Goal: Navigation & Orientation: Find specific page/section

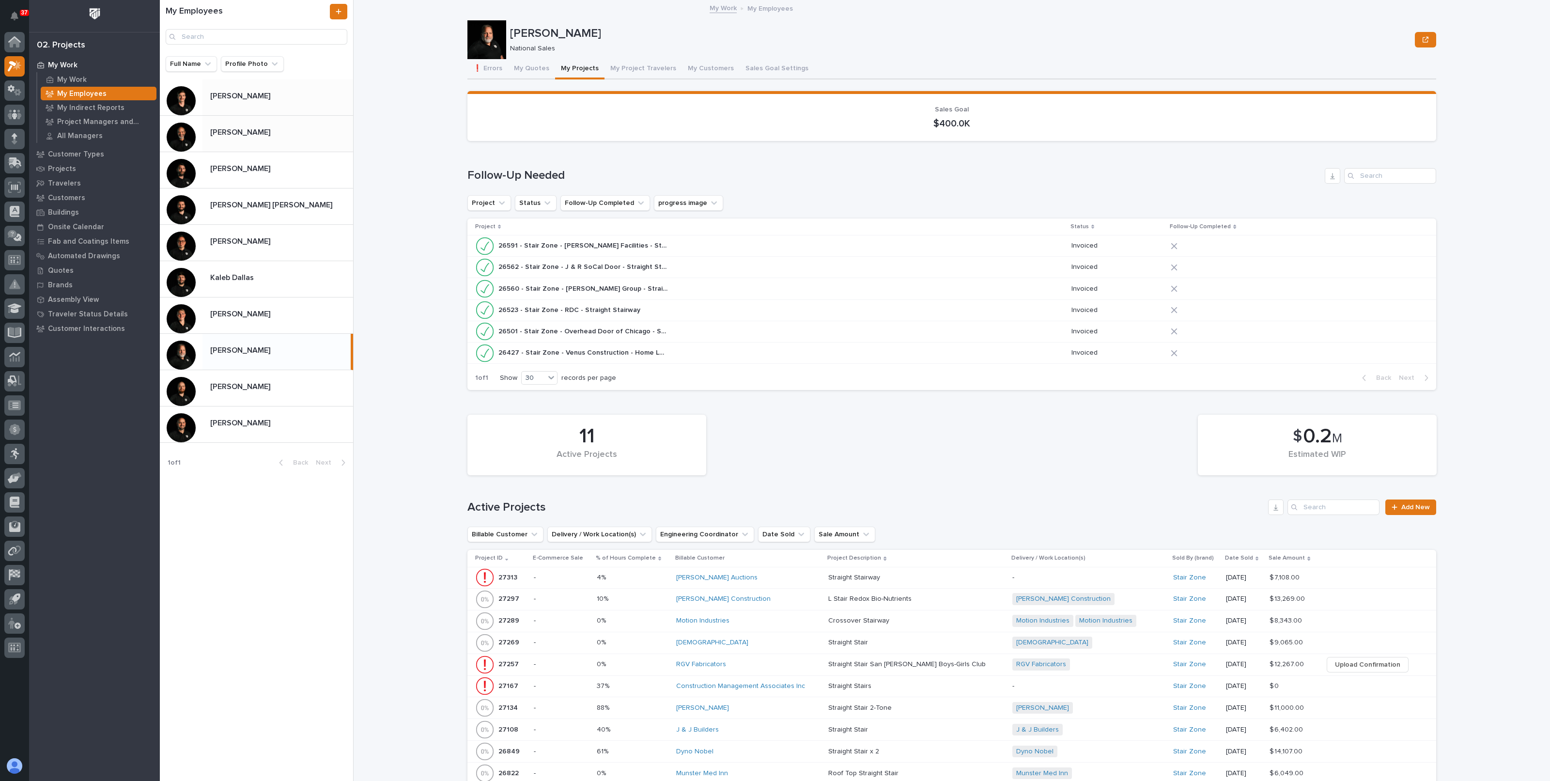
click at [234, 93] on p "[PERSON_NAME]" at bounding box center [241, 95] width 62 height 11
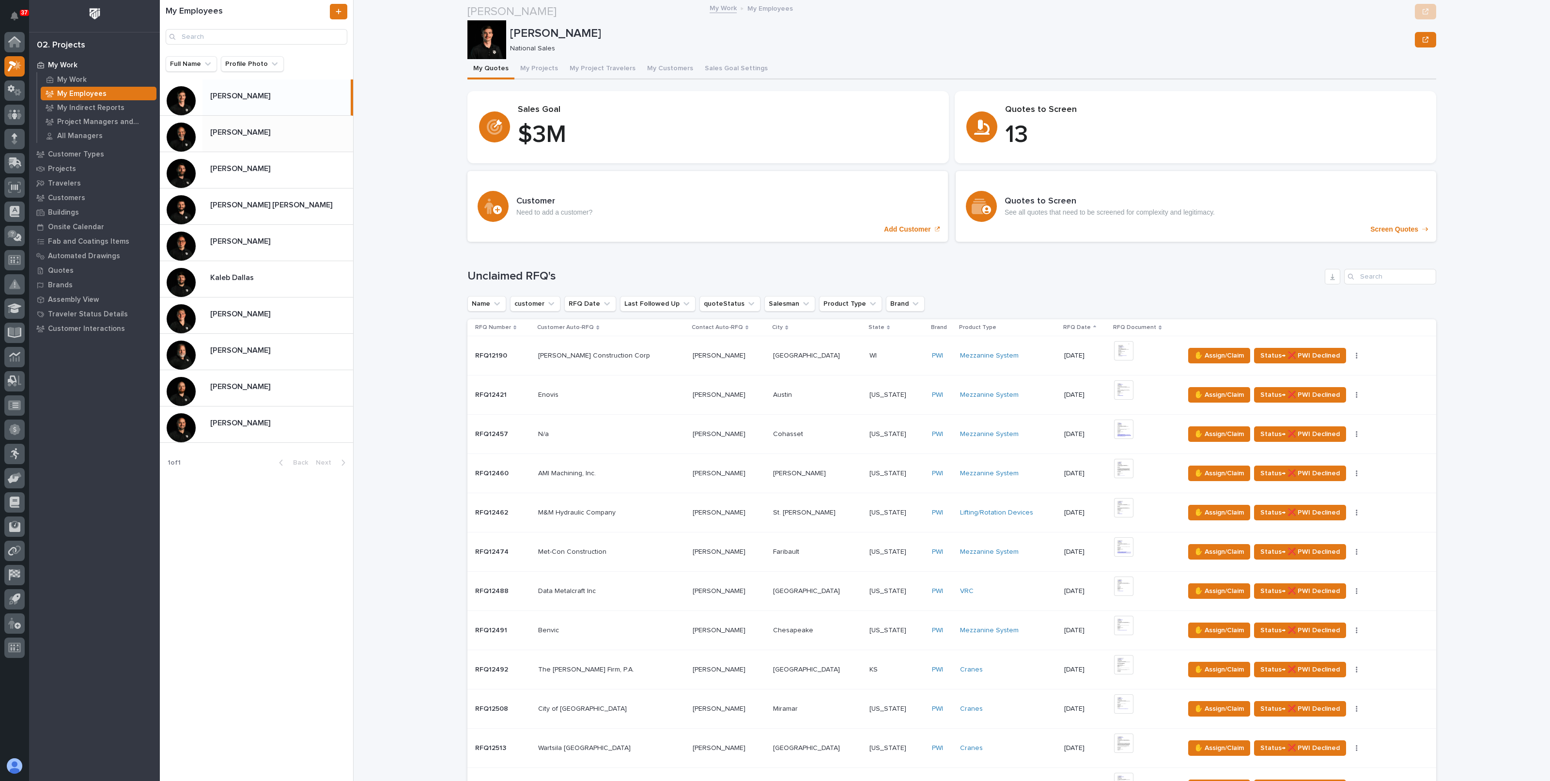
scroll to position [666, 0]
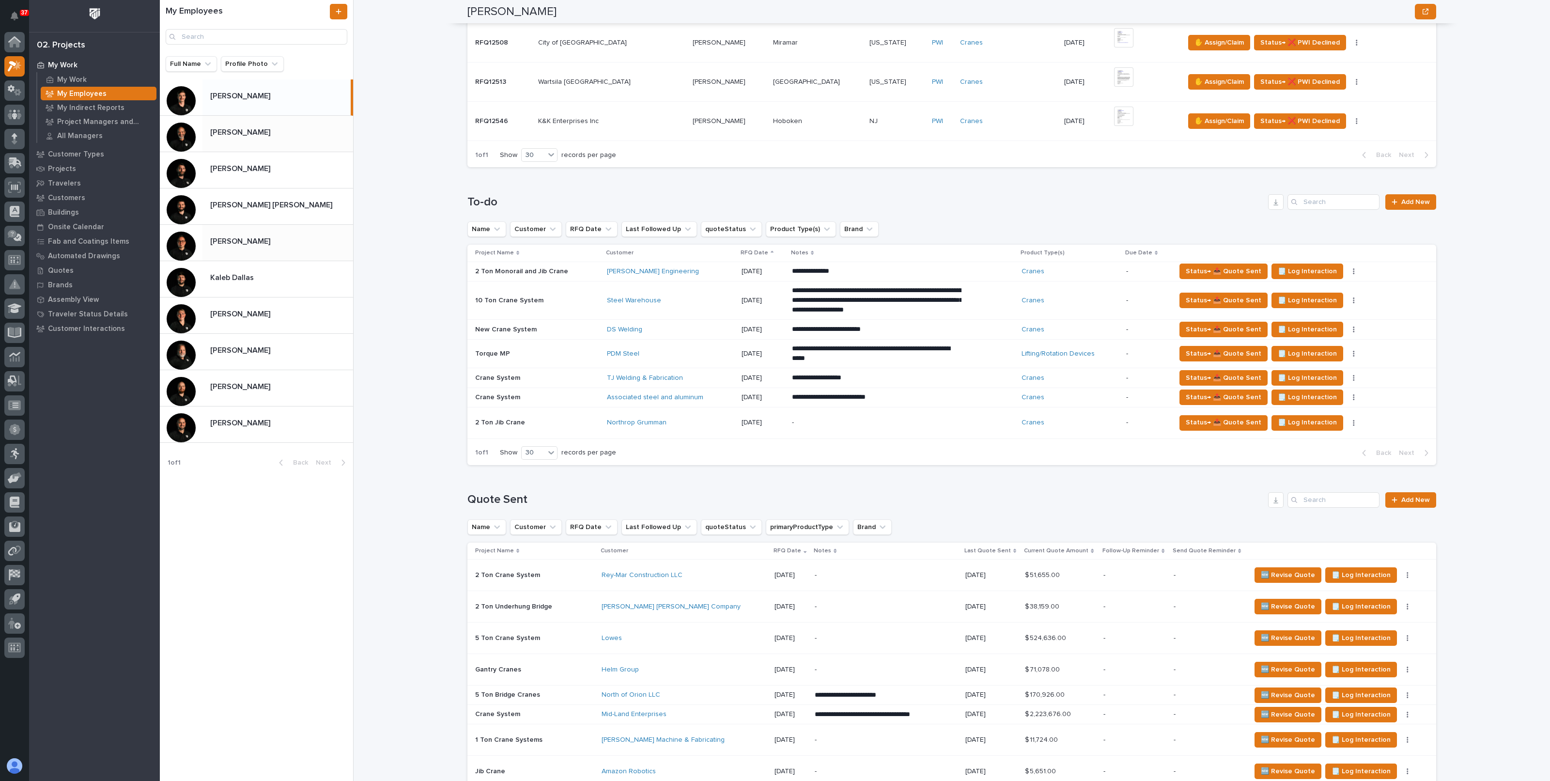
click at [234, 242] on p "[PERSON_NAME]" at bounding box center [241, 240] width 62 height 11
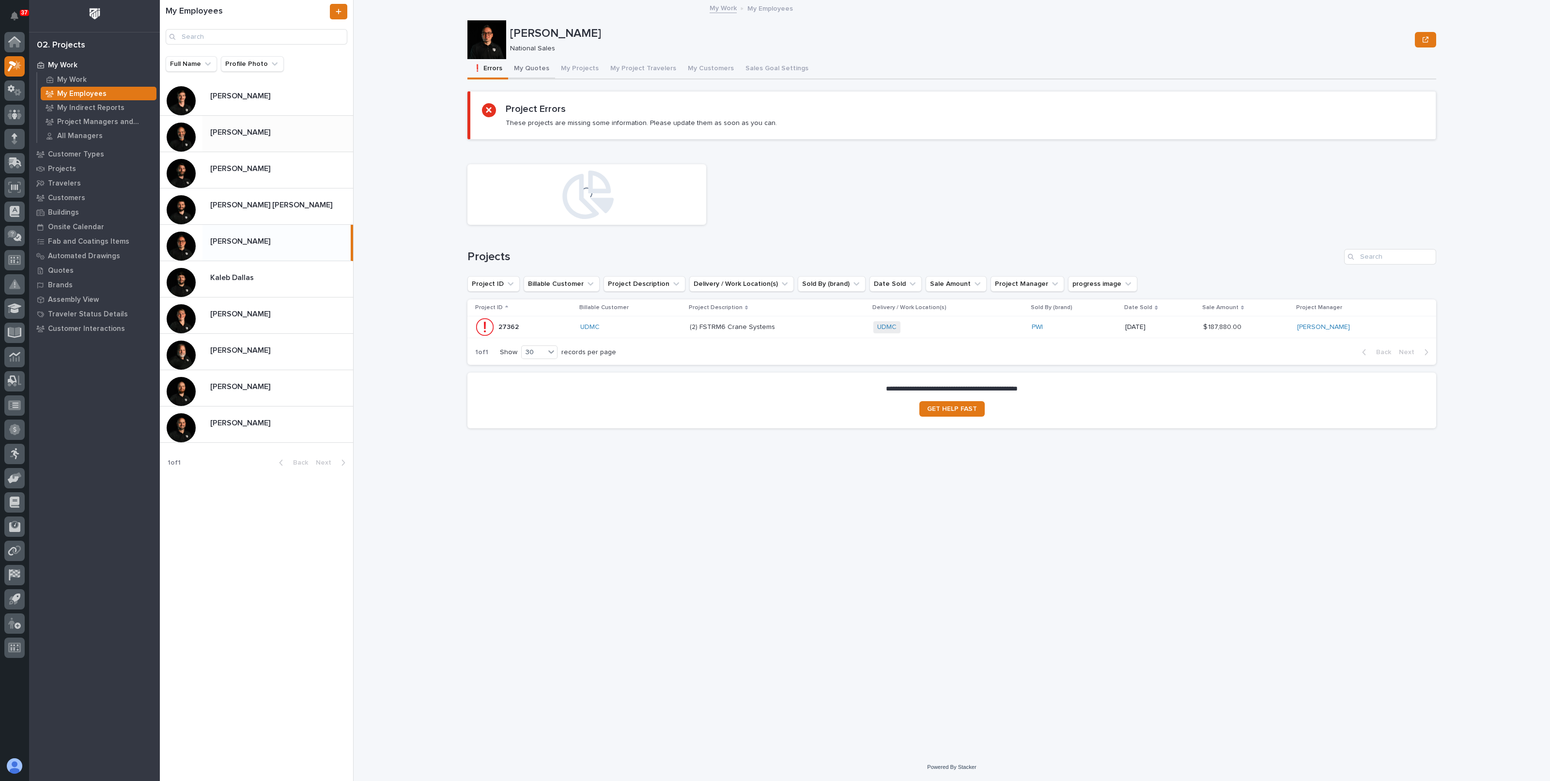
click at [536, 71] on button "My Quotes" at bounding box center [531, 69] width 47 height 20
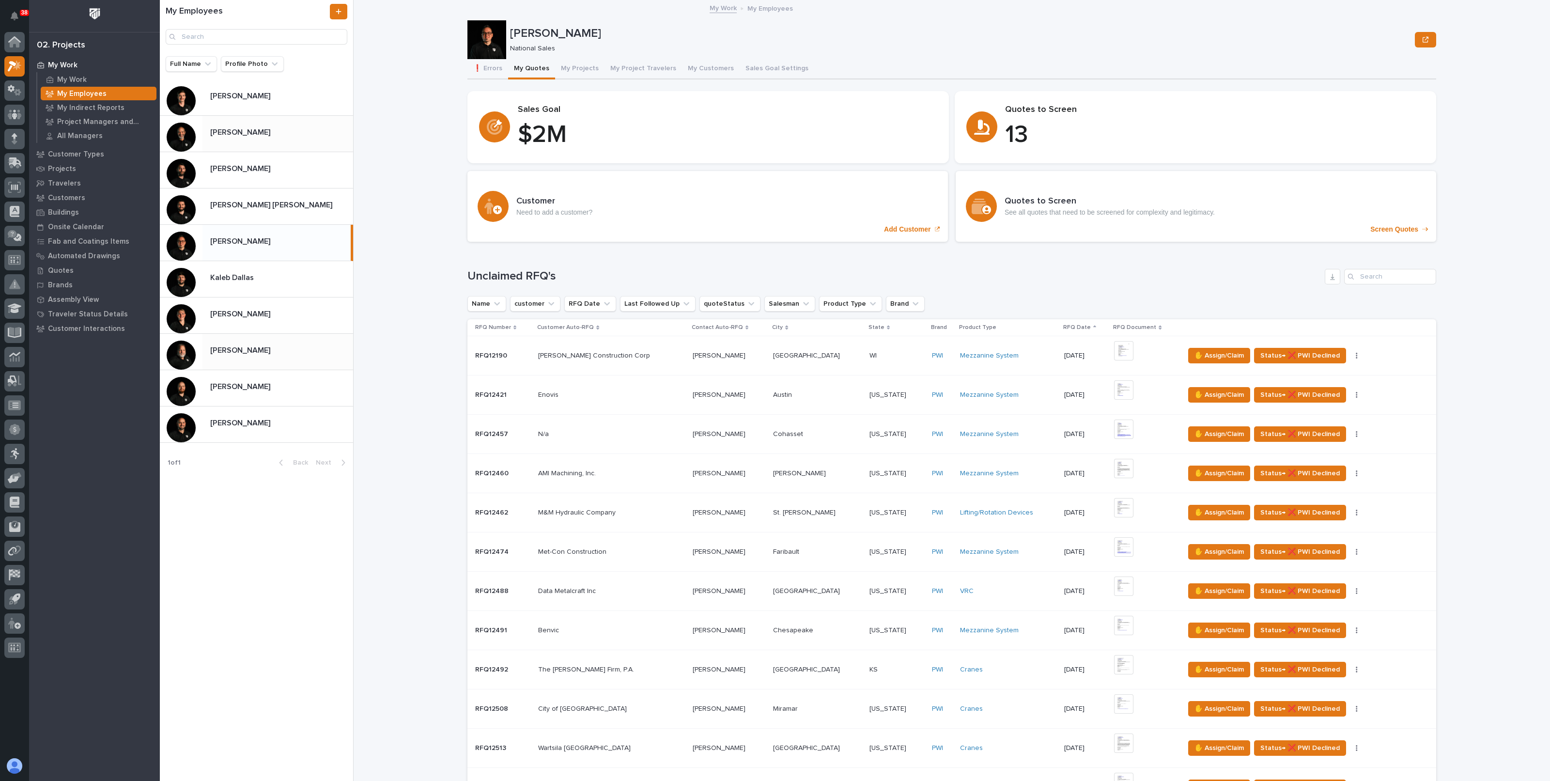
click at [234, 352] on p "[PERSON_NAME]" at bounding box center [241, 349] width 62 height 11
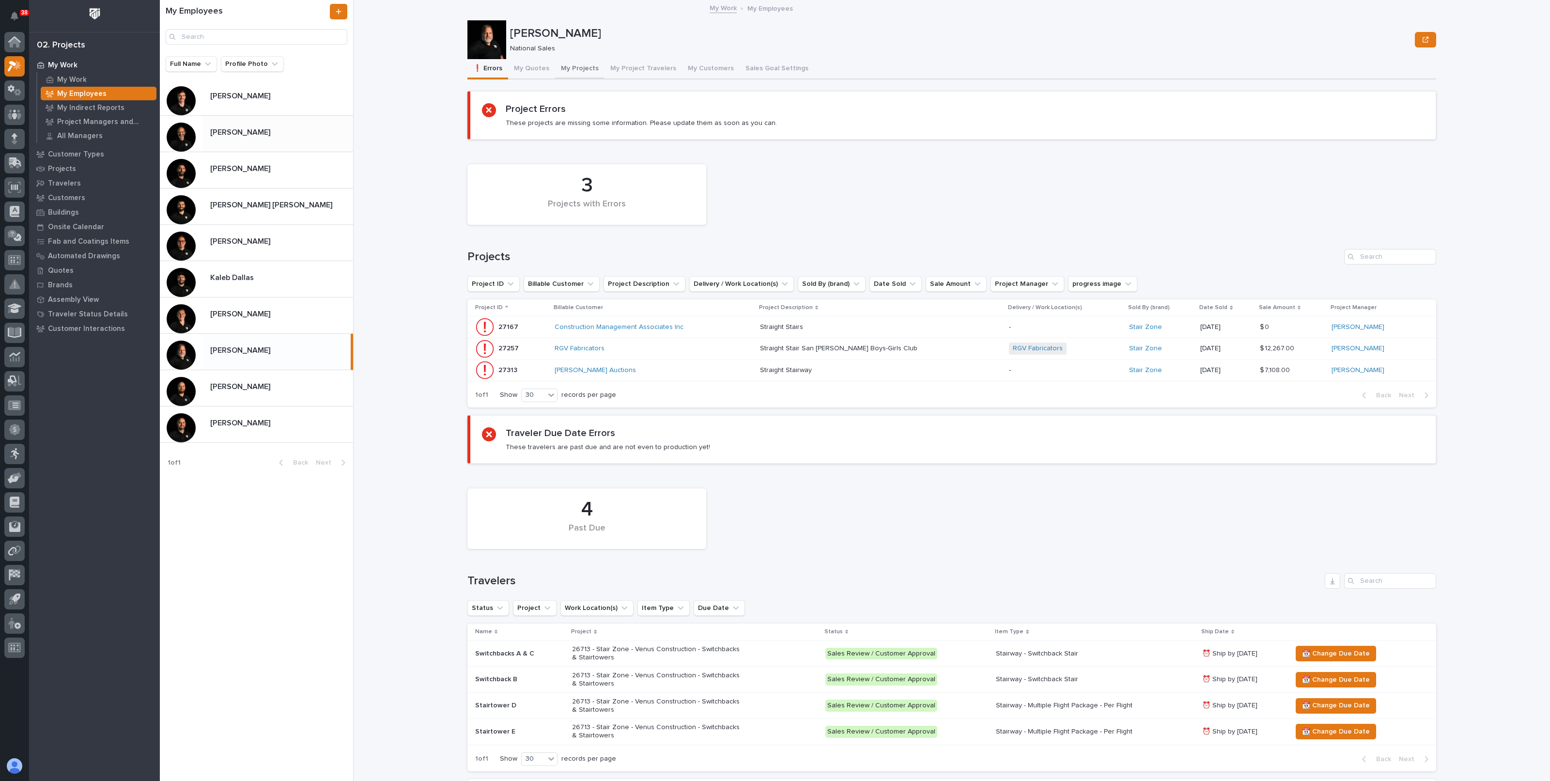
click at [561, 64] on button "My Projects" at bounding box center [579, 69] width 49 height 20
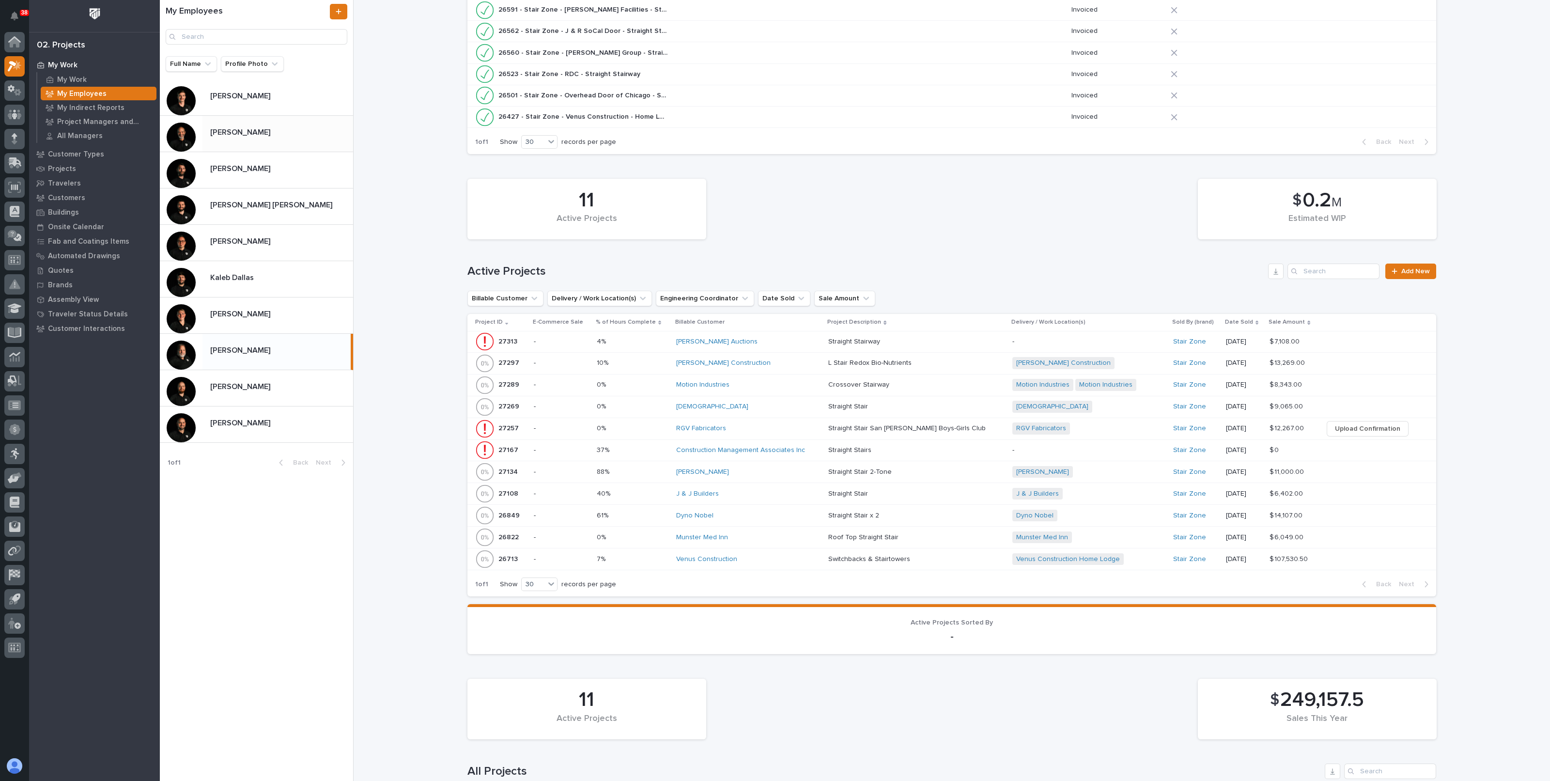
scroll to position [242, 0]
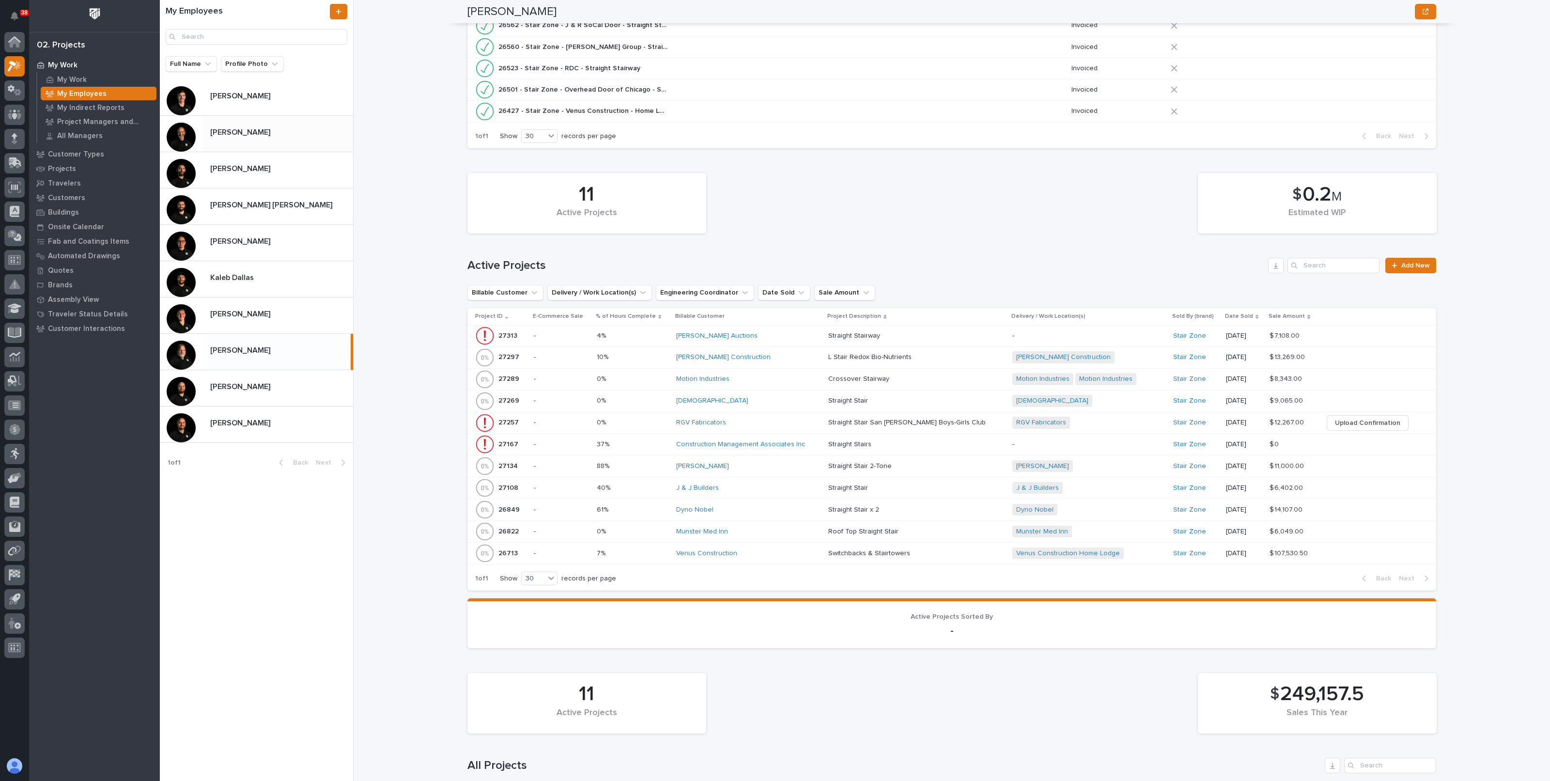
click at [647, 420] on p at bounding box center [633, 423] width 72 height 8
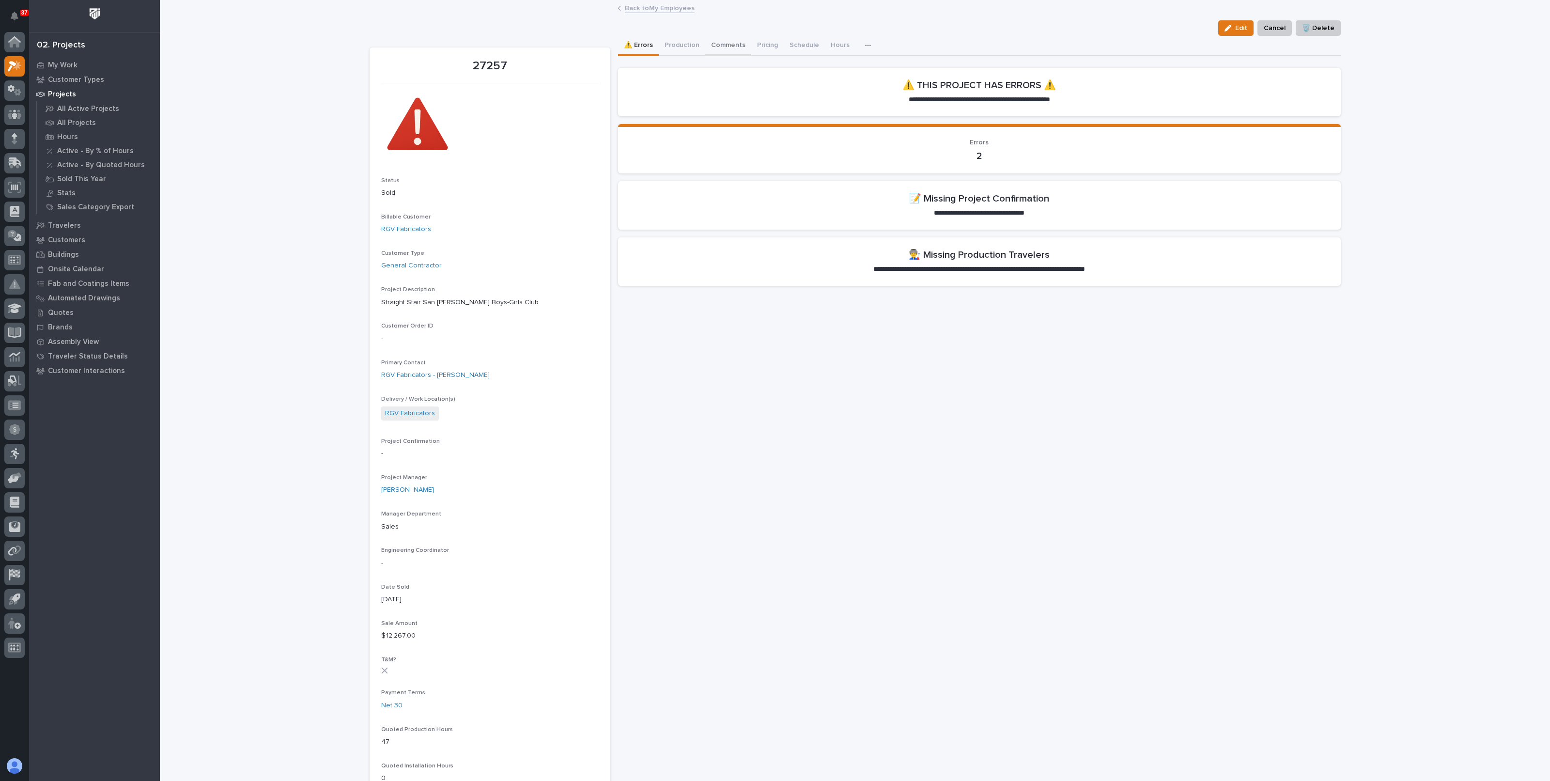
click at [717, 45] on button "Comments" at bounding box center [728, 46] width 46 height 20
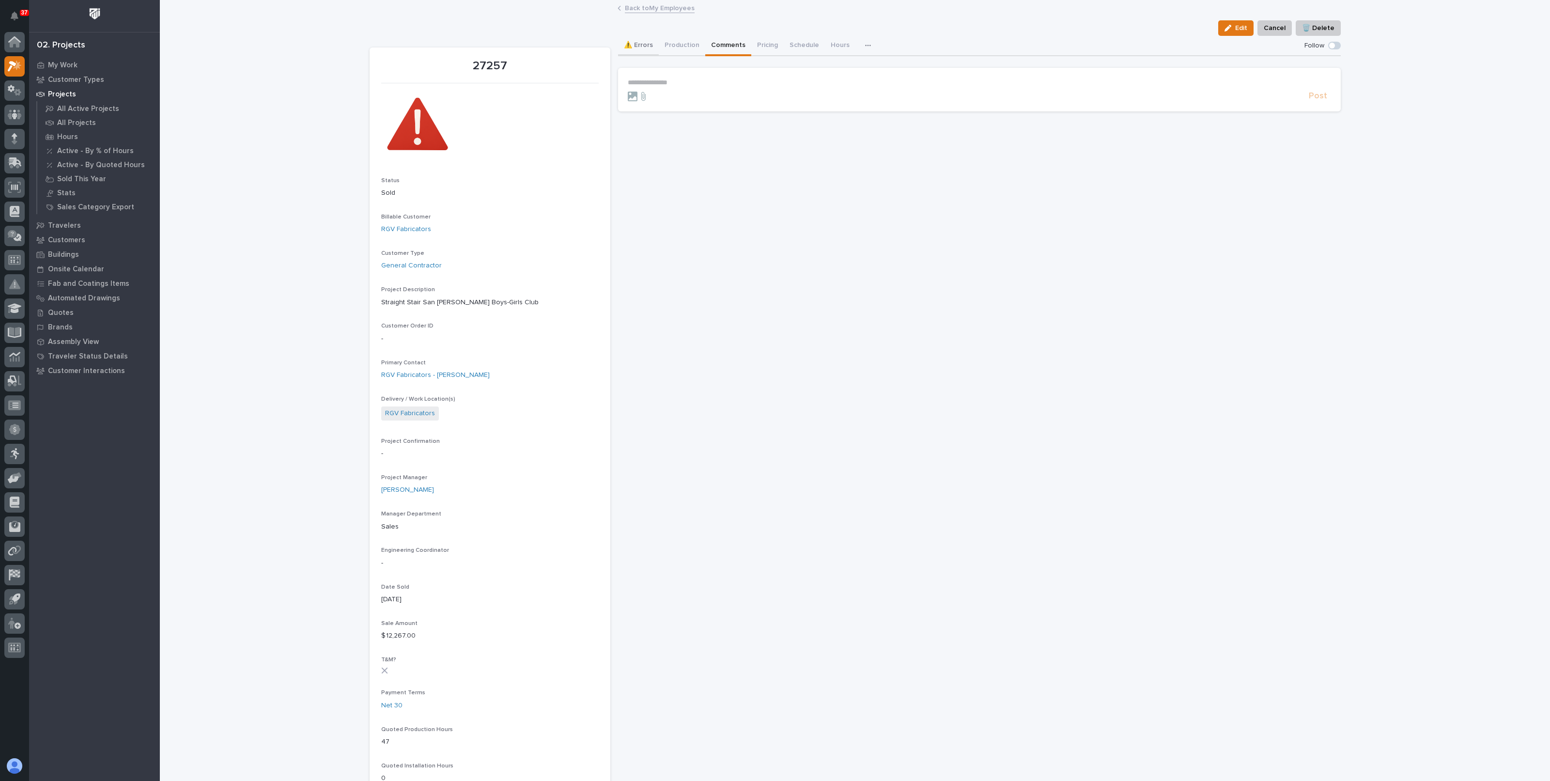
click at [649, 45] on button "⚠️ Errors" at bounding box center [638, 46] width 41 height 20
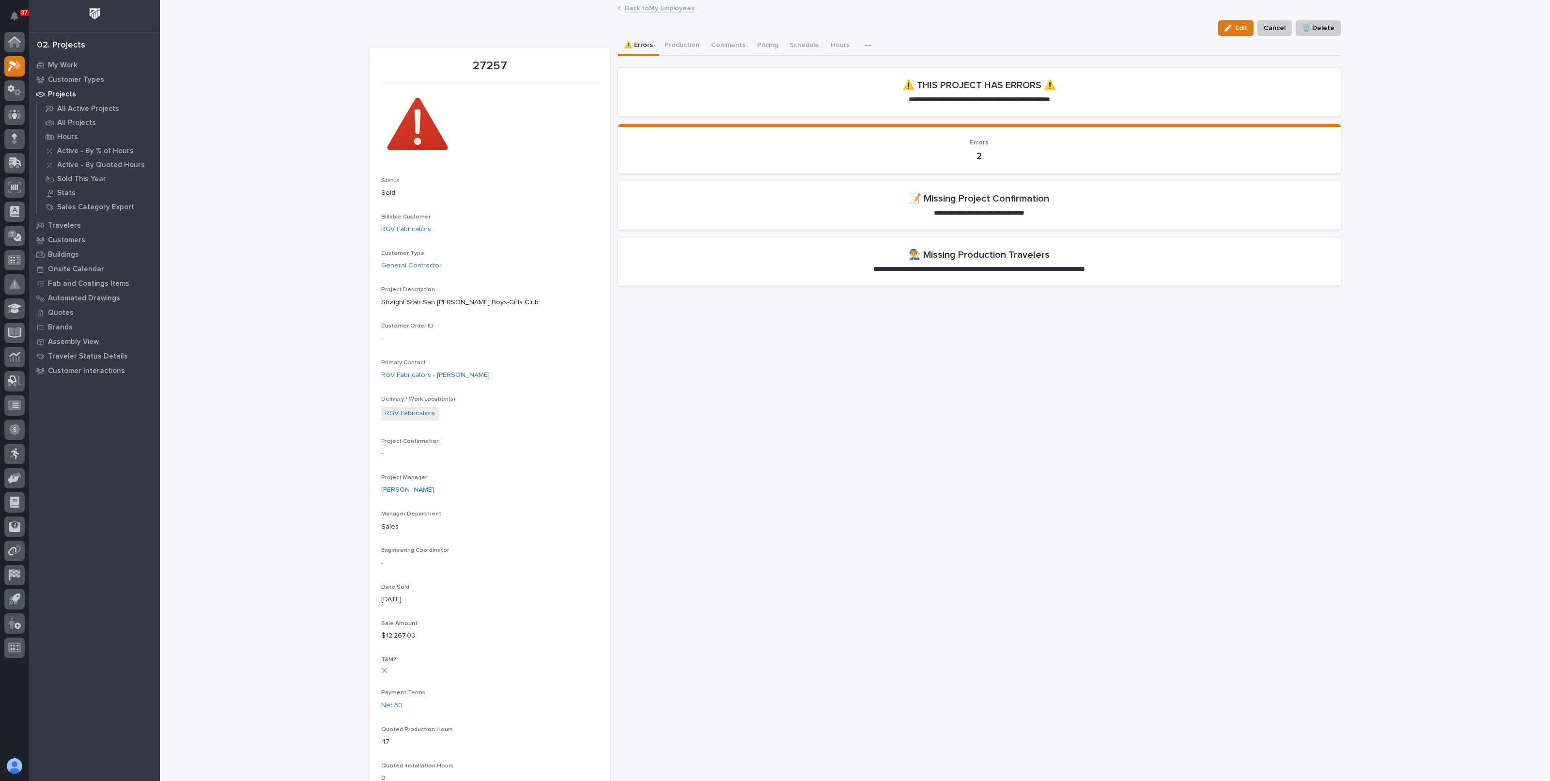
click at [654, 6] on link "Back to My Employees" at bounding box center [660, 7] width 70 height 11
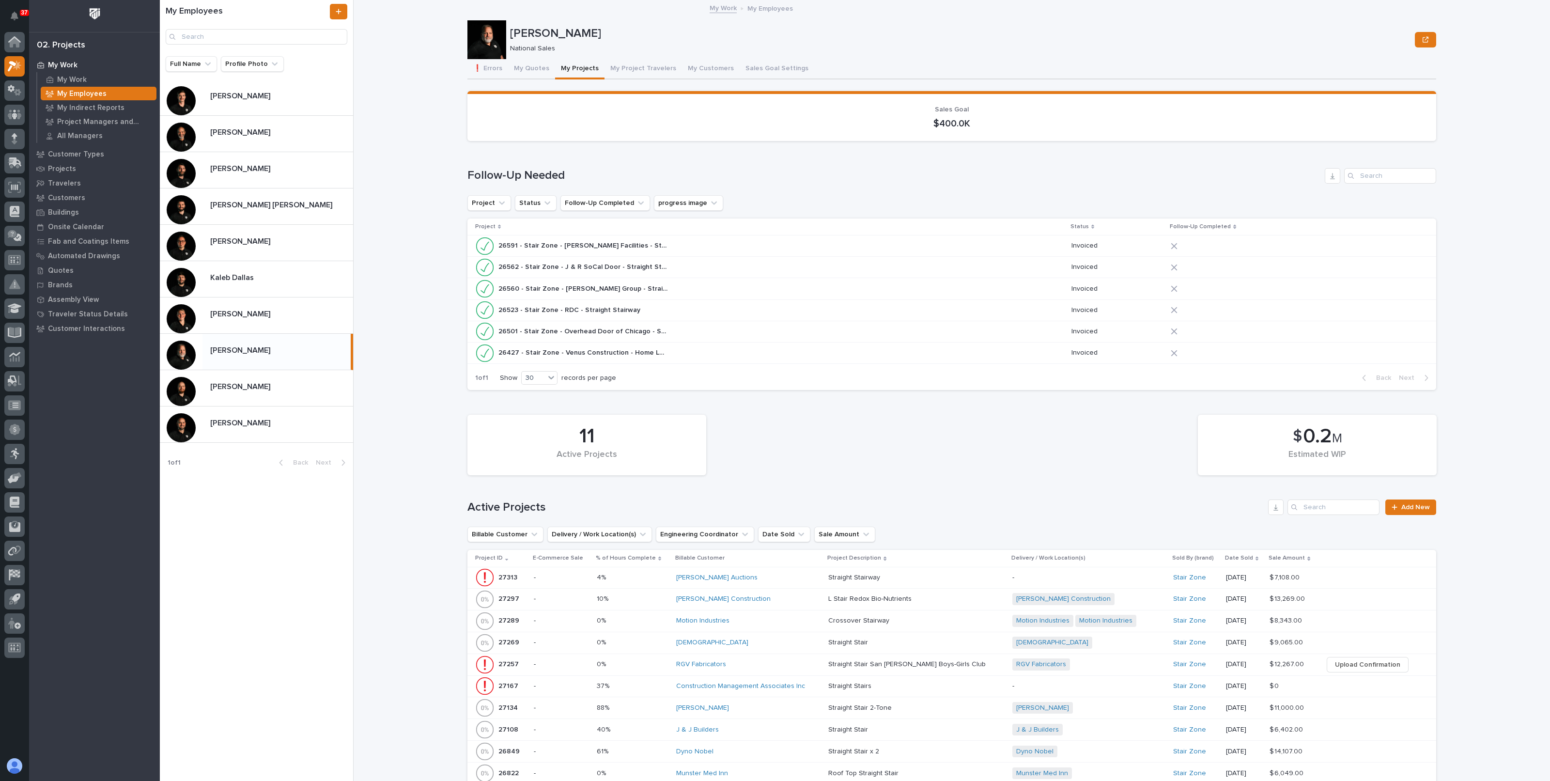
click at [405, 294] on div "**********" at bounding box center [957, 390] width 1185 height 781
